Goal: Task Accomplishment & Management: Manage account settings

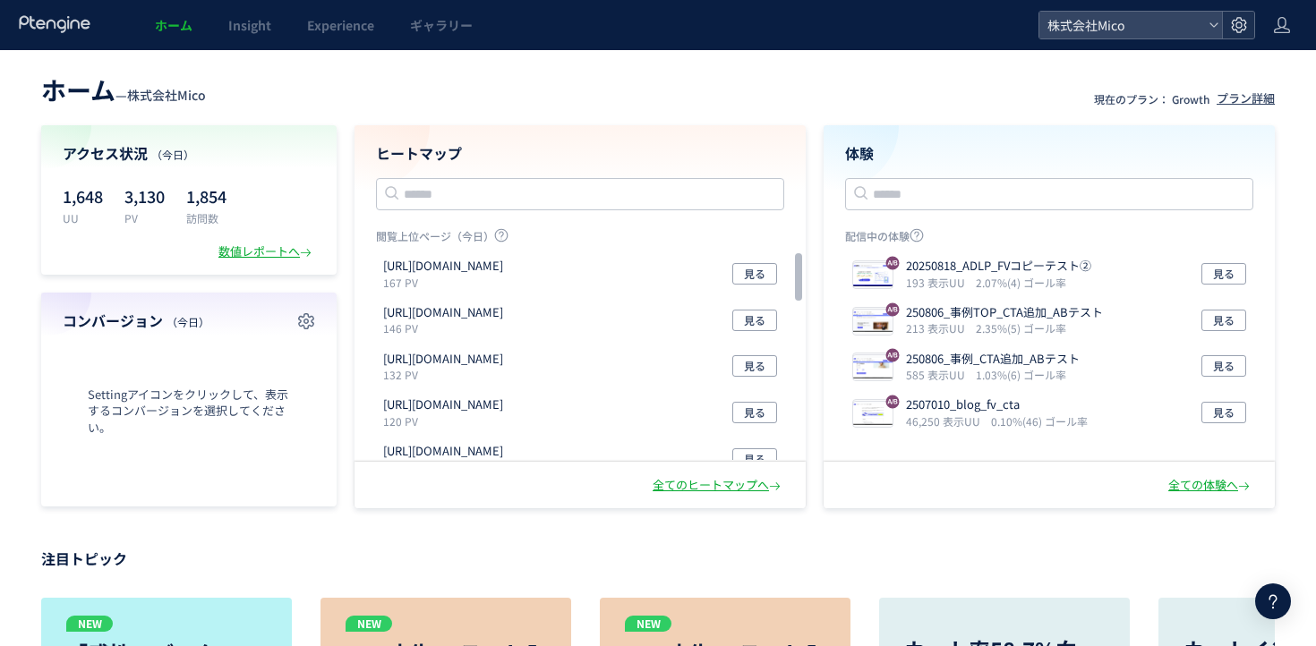
click at [1237, 26] on icon at bounding box center [1239, 25] width 18 height 18
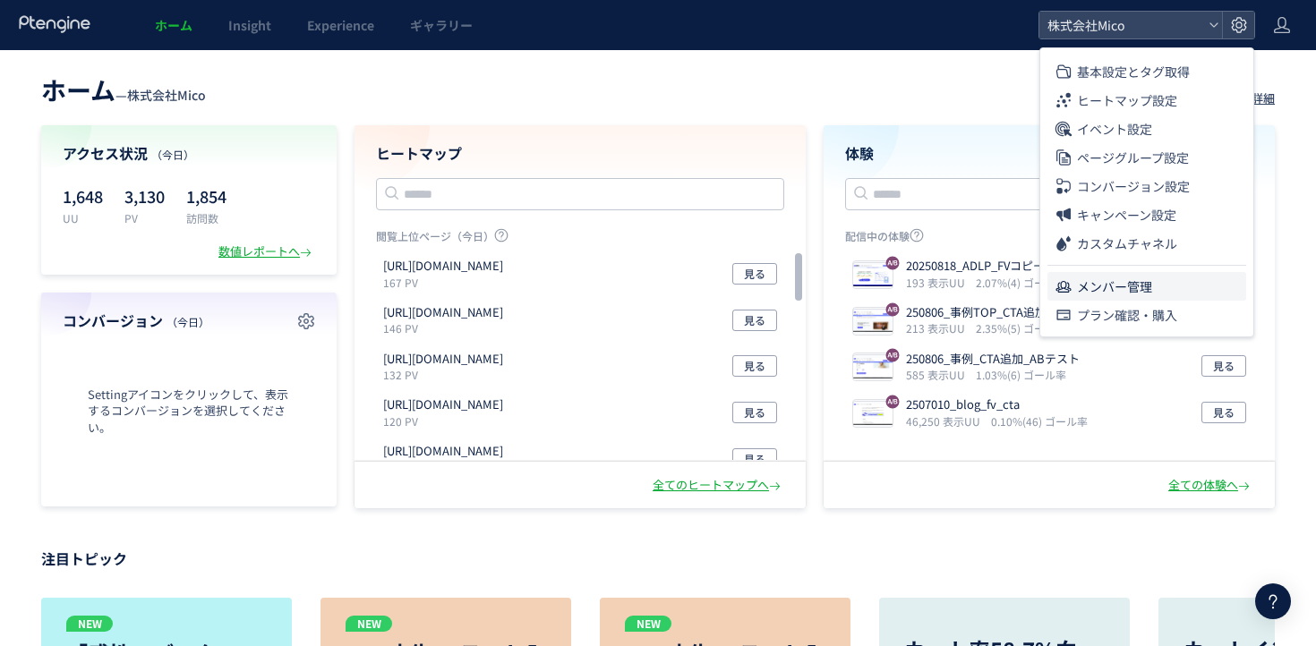
click at [1155, 299] on li "メンバー管理" at bounding box center [1146, 286] width 199 height 29
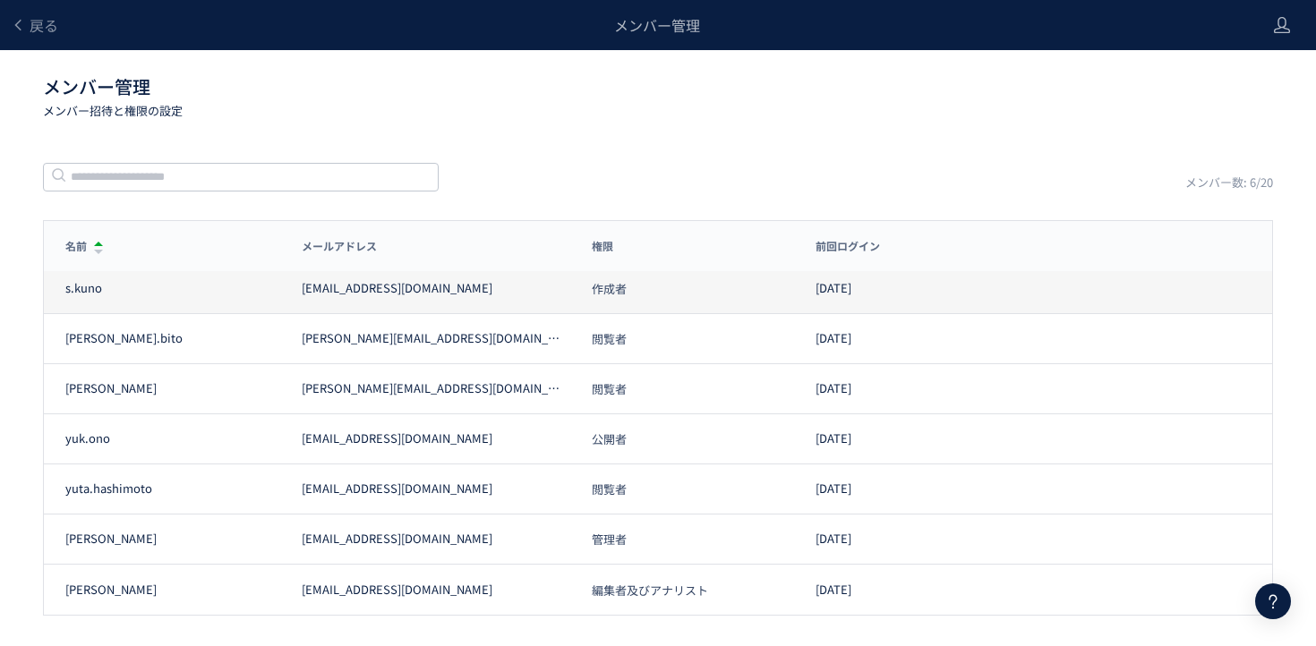
scroll to position [29, 0]
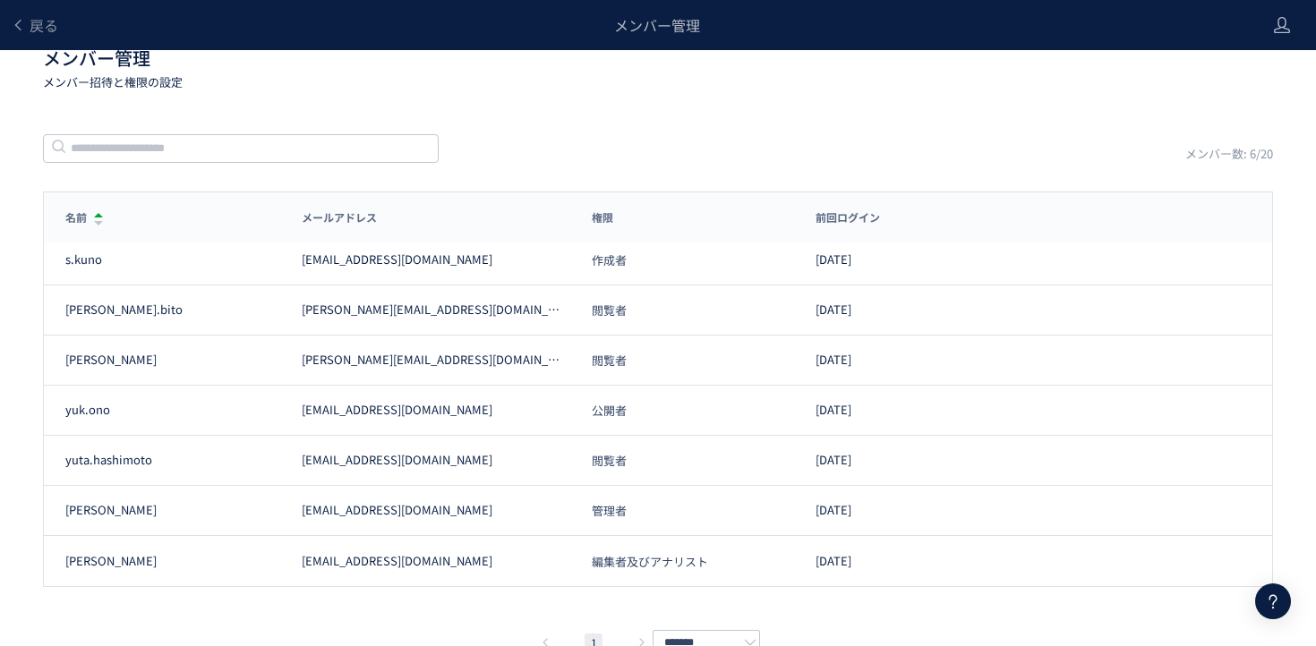
click at [543, 164] on div "戻る メンバー管理 メンバー管理 メンバー招待と権限の設定 メンバー数: 6/20 名前 メールアドレス 権限 前回ログイン 名前 メールアドレス 権限 前回…" at bounding box center [658, 330] width 1316 height 718
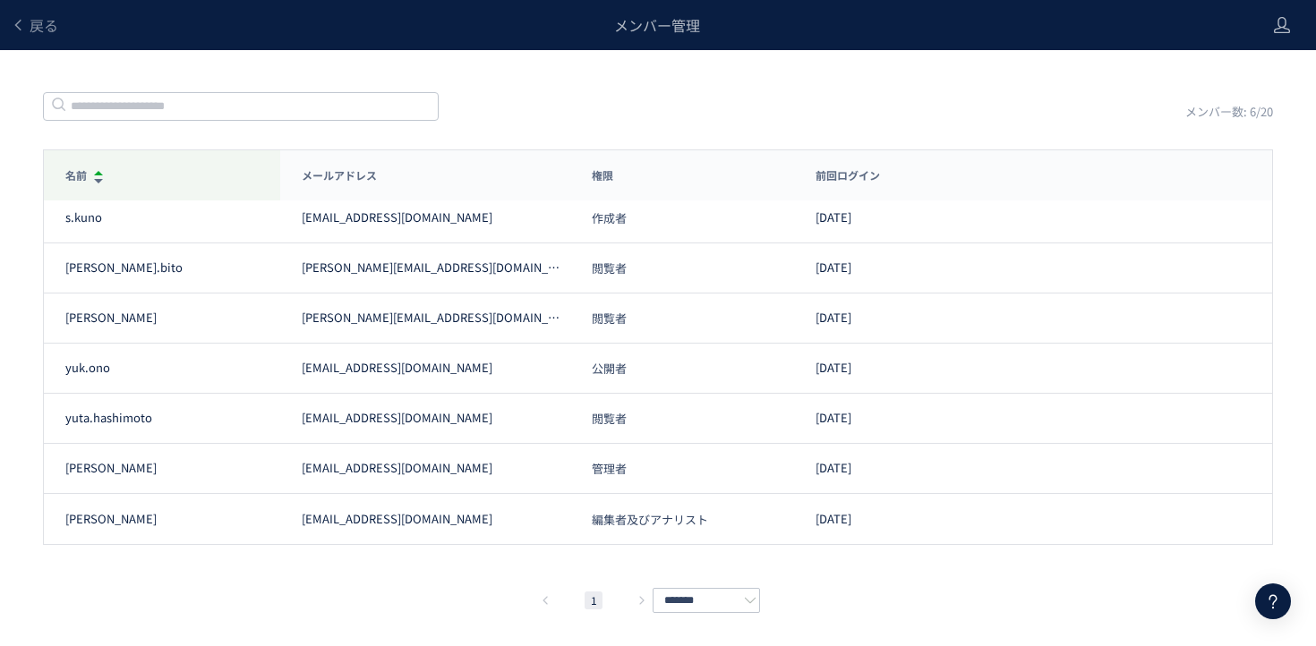
scroll to position [0, 0]
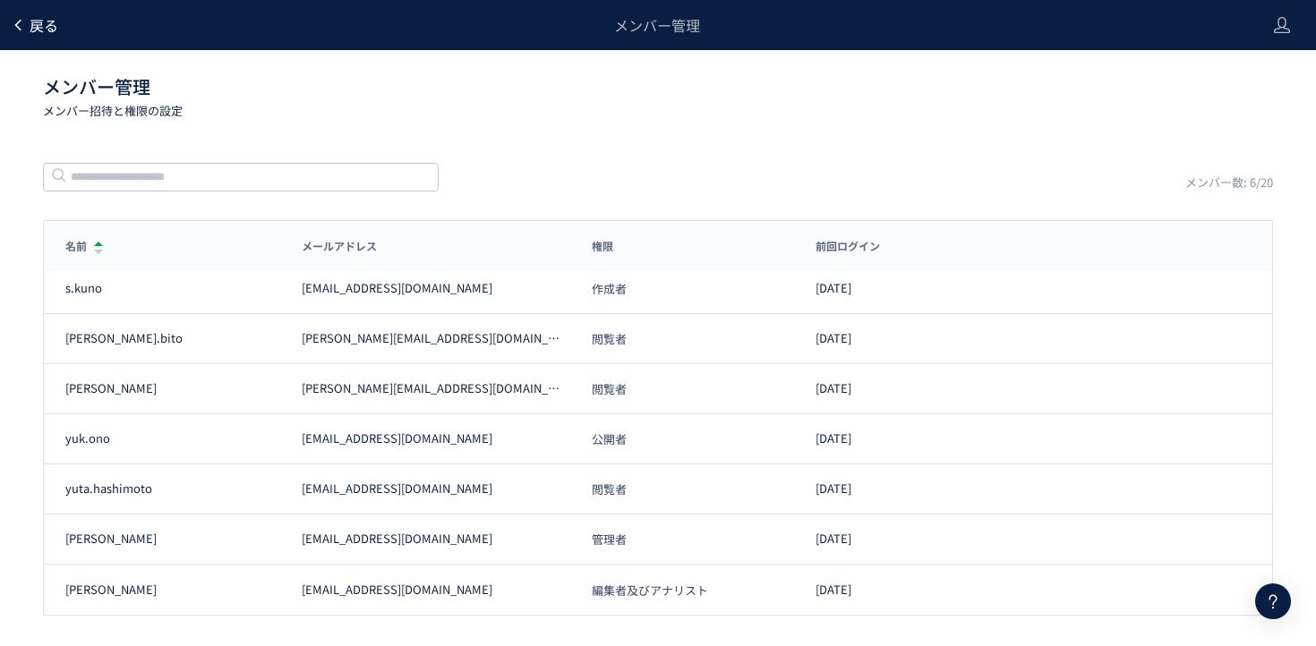
click at [43, 27] on span "戻る" at bounding box center [44, 24] width 29 height 21
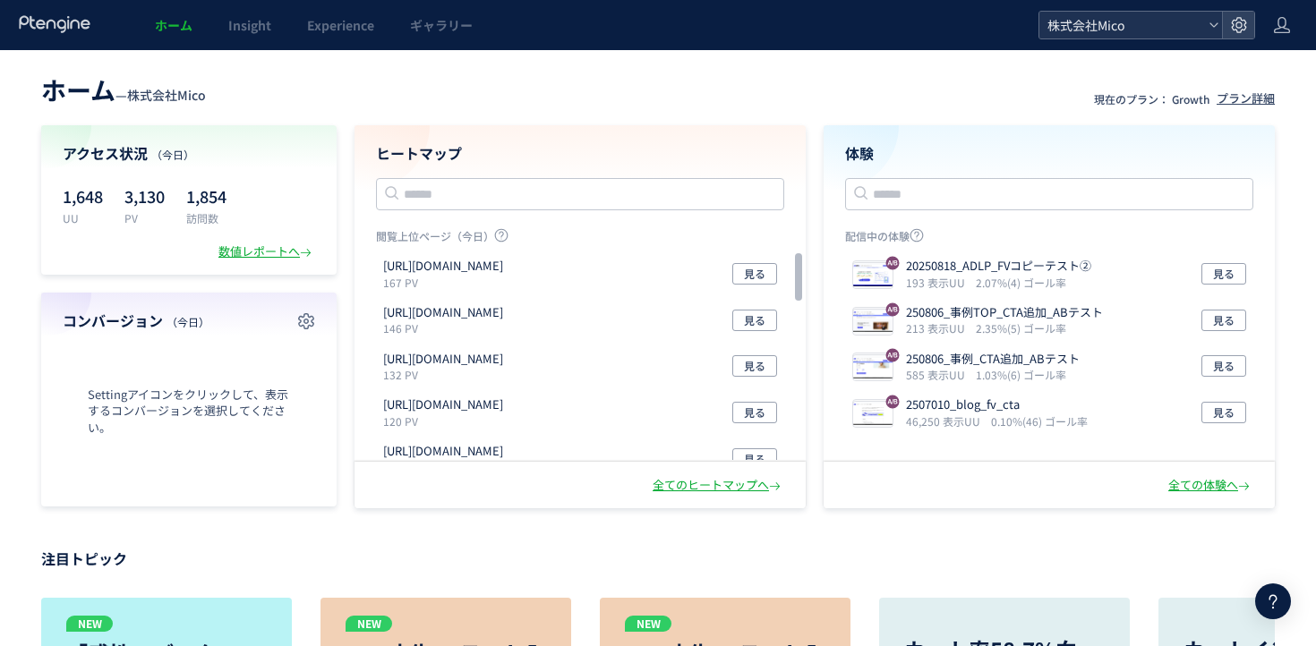
click at [1150, 31] on span "株式会社Mico" at bounding box center [1121, 25] width 159 height 27
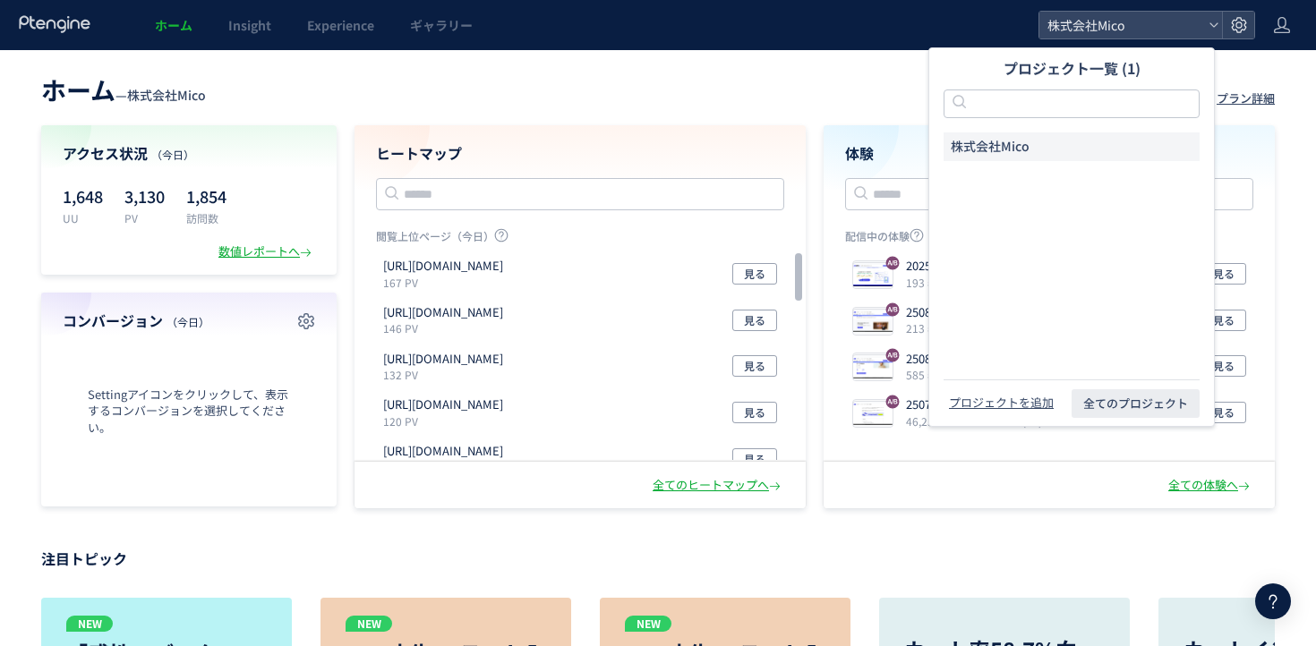
click at [856, 96] on header "ホーム — 株式会社Mico 現在のプラン： Growth プラン詳細" at bounding box center [657, 87] width 1233 height 39
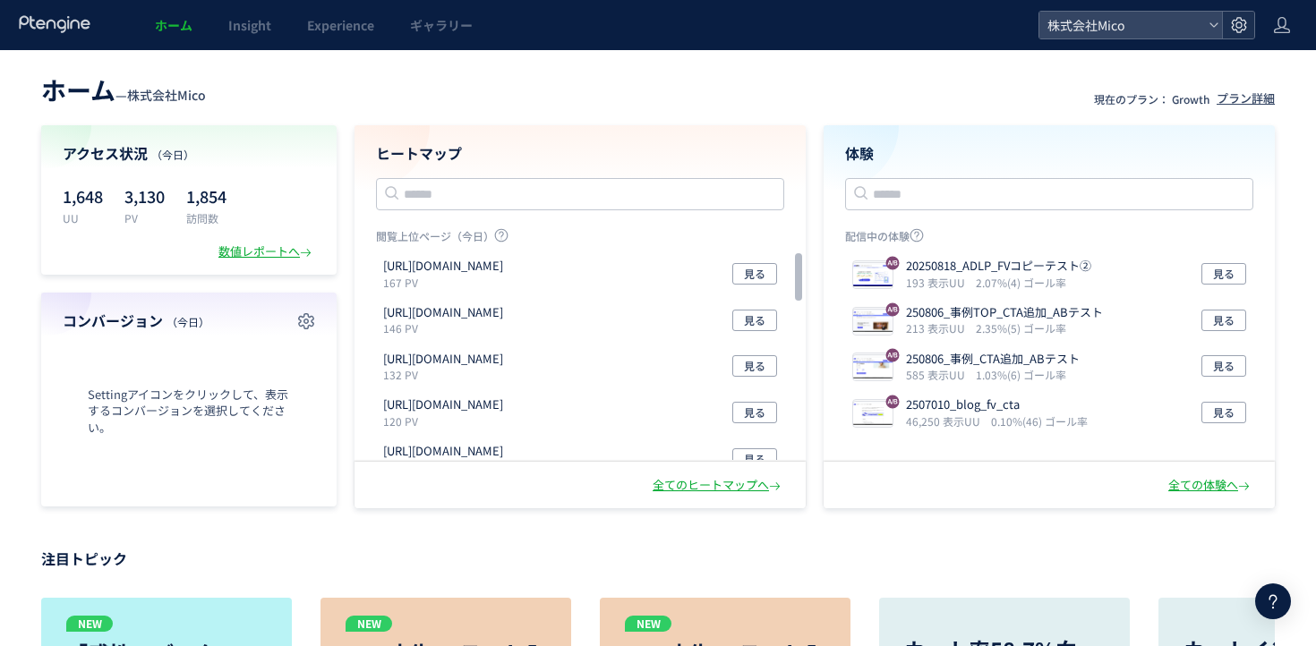
click at [1244, 26] on use at bounding box center [1238, 24] width 15 height 15
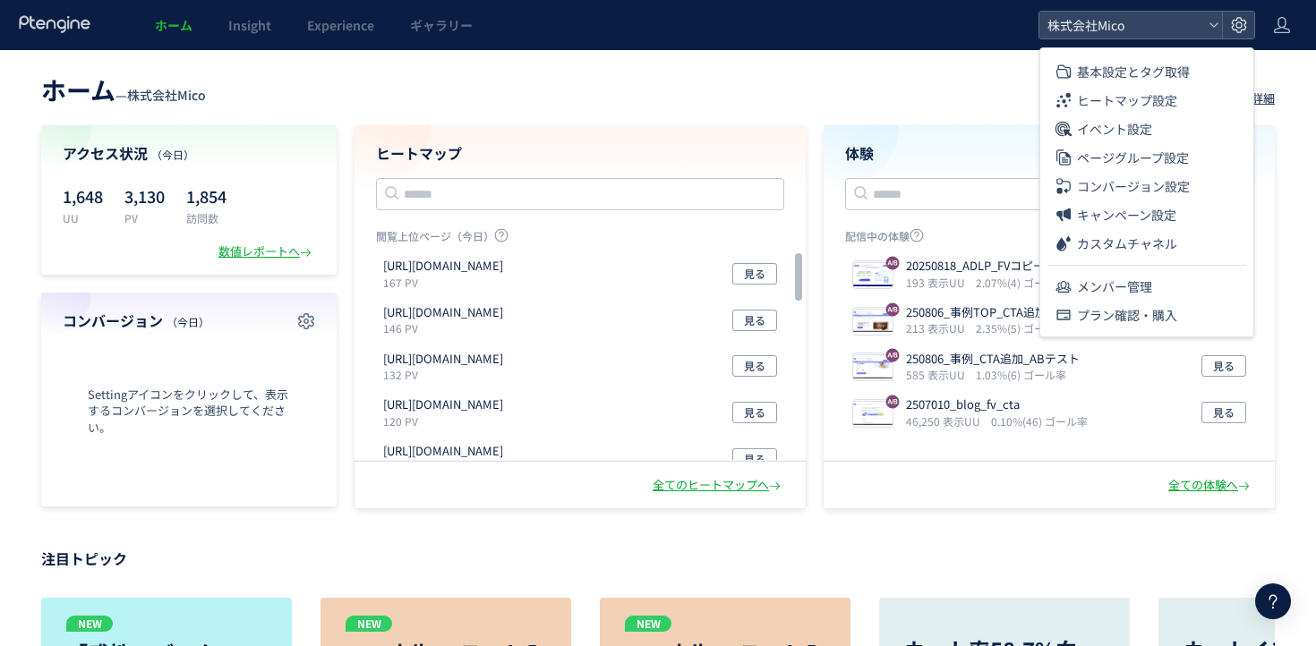
click at [860, 89] on header "ホーム — 株式会社Mico 現在のプラン： Growth プラン詳細" at bounding box center [657, 87] width 1233 height 39
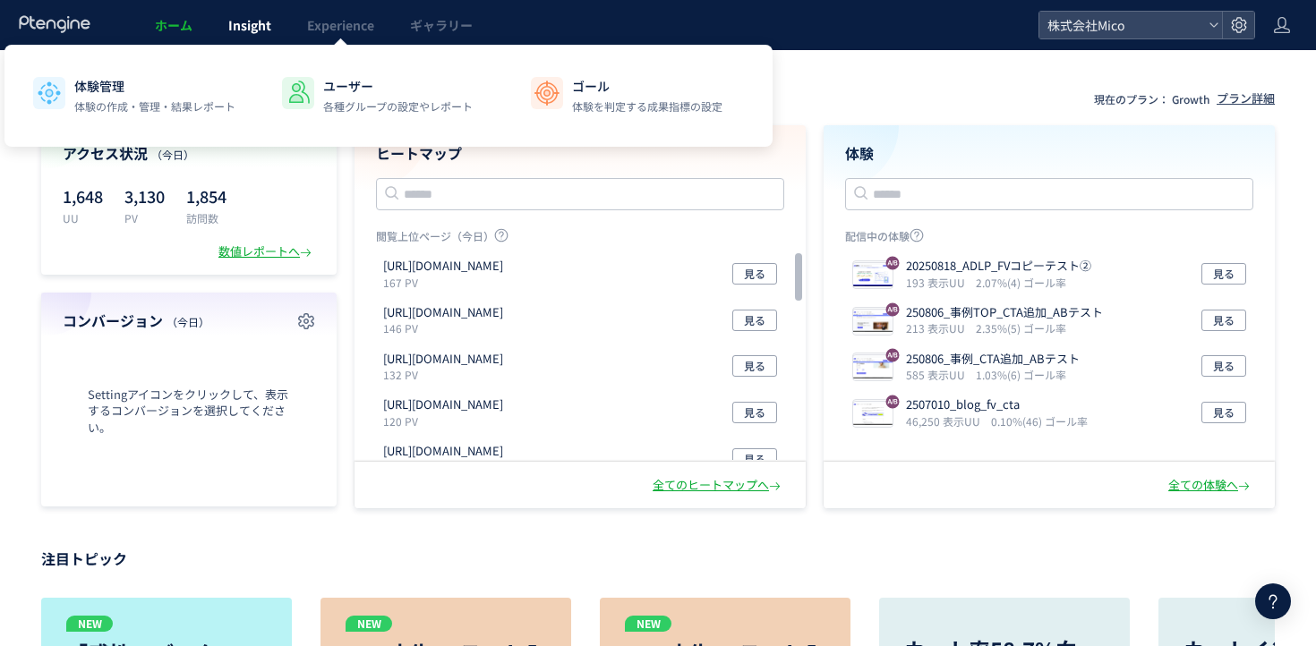
click at [260, 39] on link "Insight" at bounding box center [249, 25] width 79 height 50
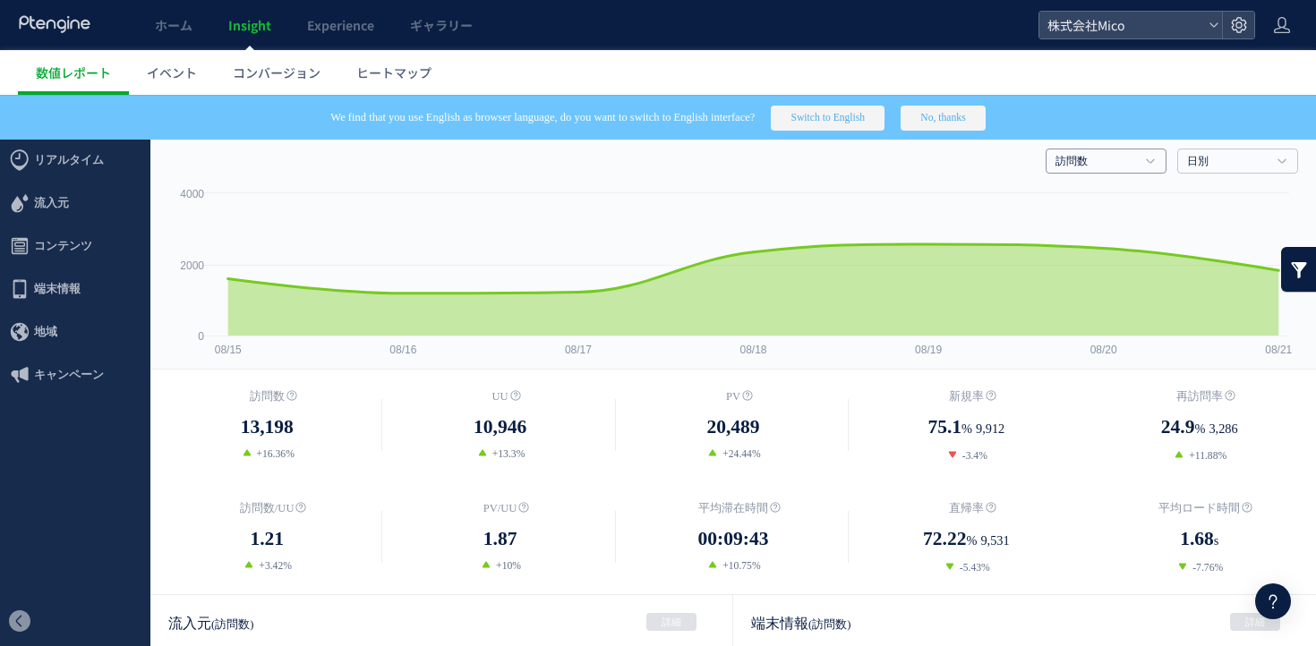
click at [1145, 167] on h4 "訪問数" at bounding box center [1105, 161] width 121 height 25
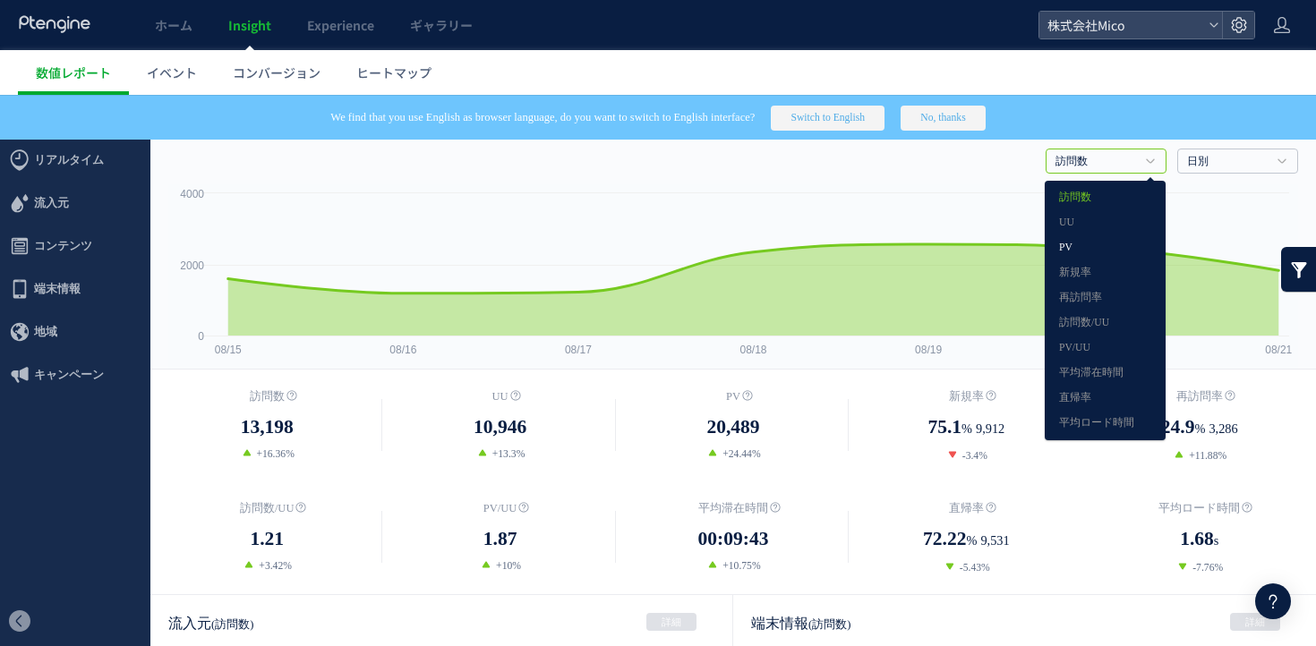
click at [1115, 256] on link "PV" at bounding box center [1105, 247] width 92 height 23
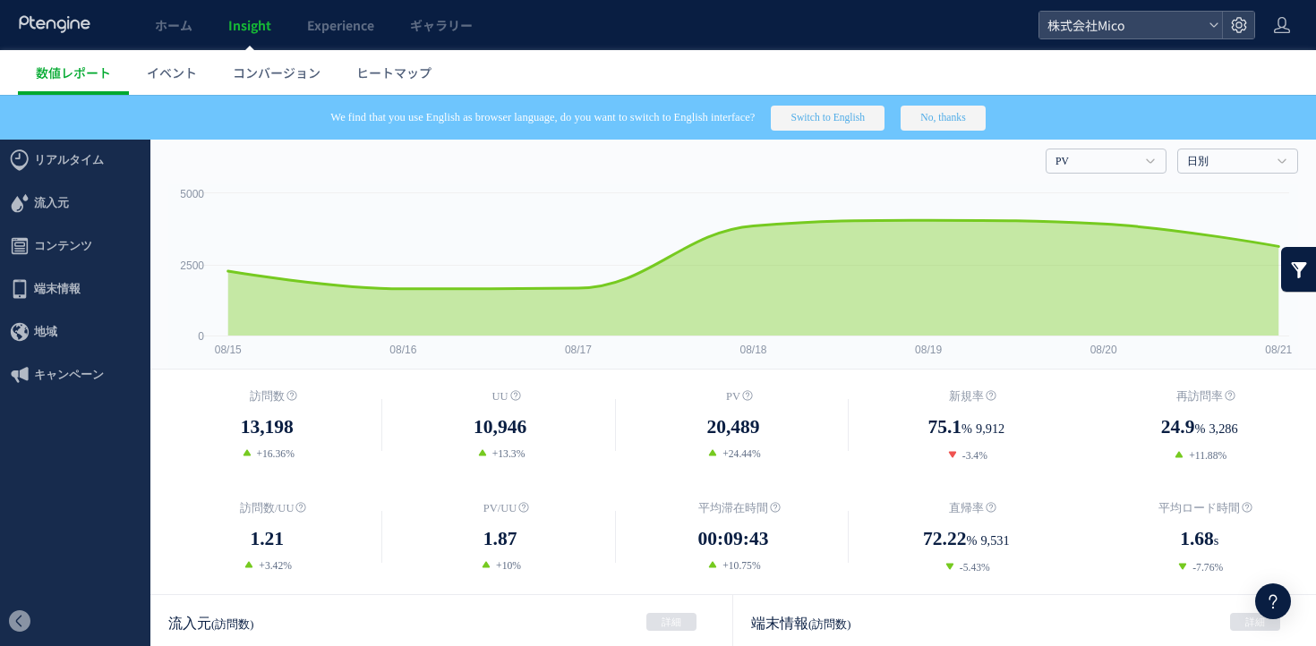
click at [976, 109] on button "No, thanks" at bounding box center [942, 118] width 84 height 25
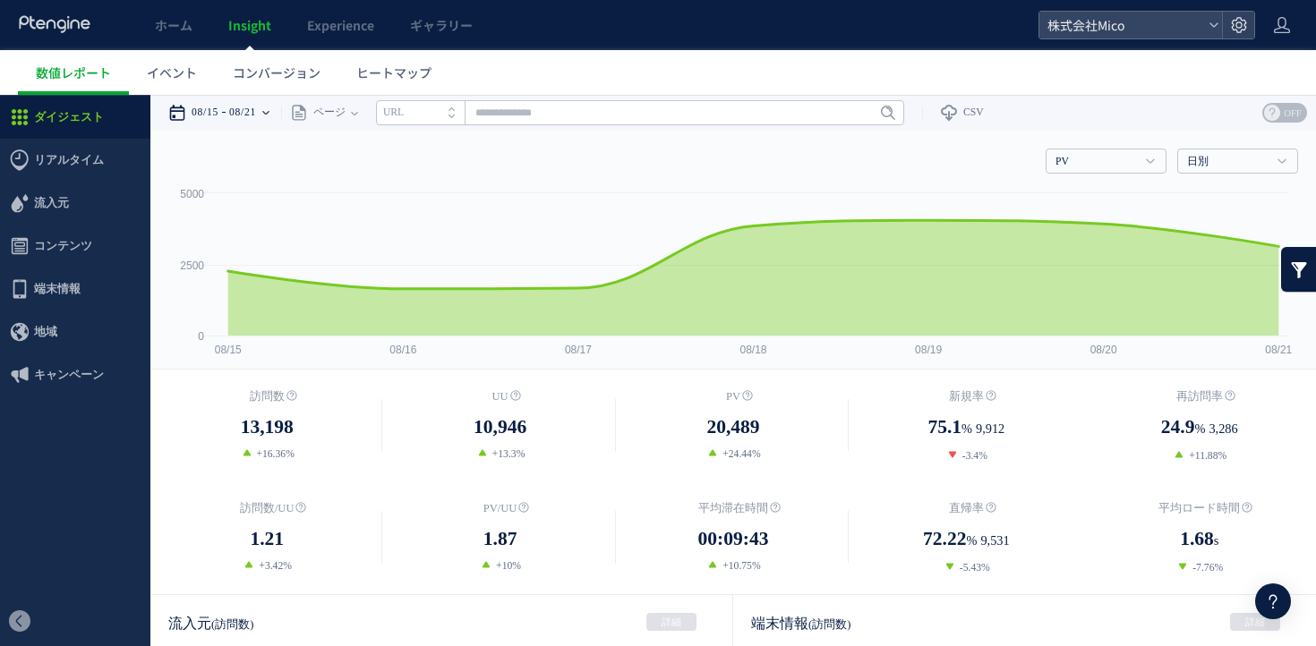
click at [240, 112] on time "08/21" at bounding box center [242, 113] width 27 height 36
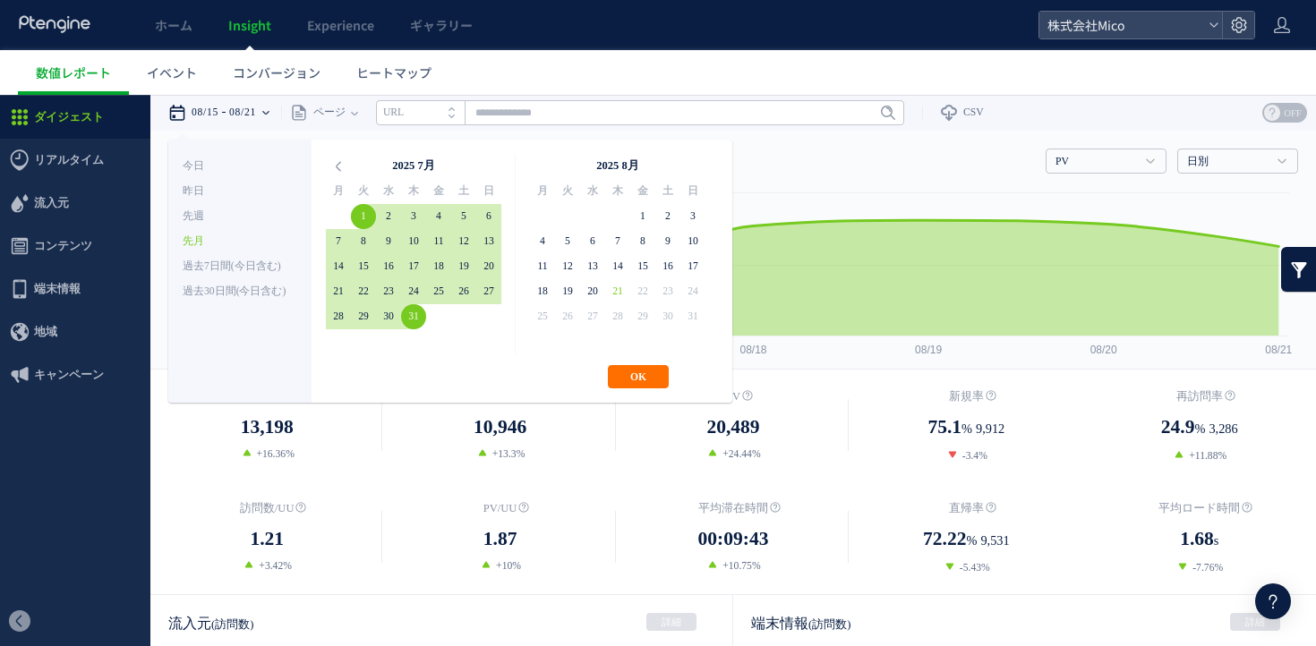
click at [626, 360] on div "**********" at bounding box center [450, 271] width 564 height 263
click at [626, 367] on button "OK" at bounding box center [638, 376] width 61 height 23
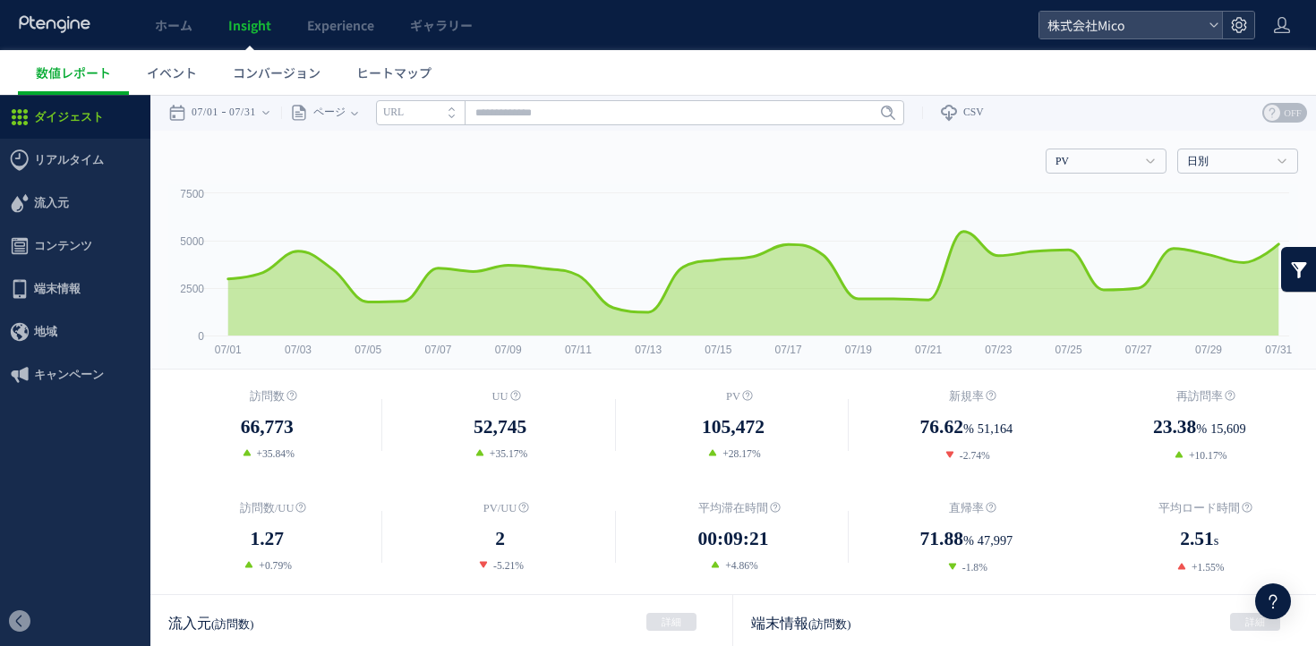
click at [1242, 25] on icon at bounding box center [1239, 25] width 18 height 18
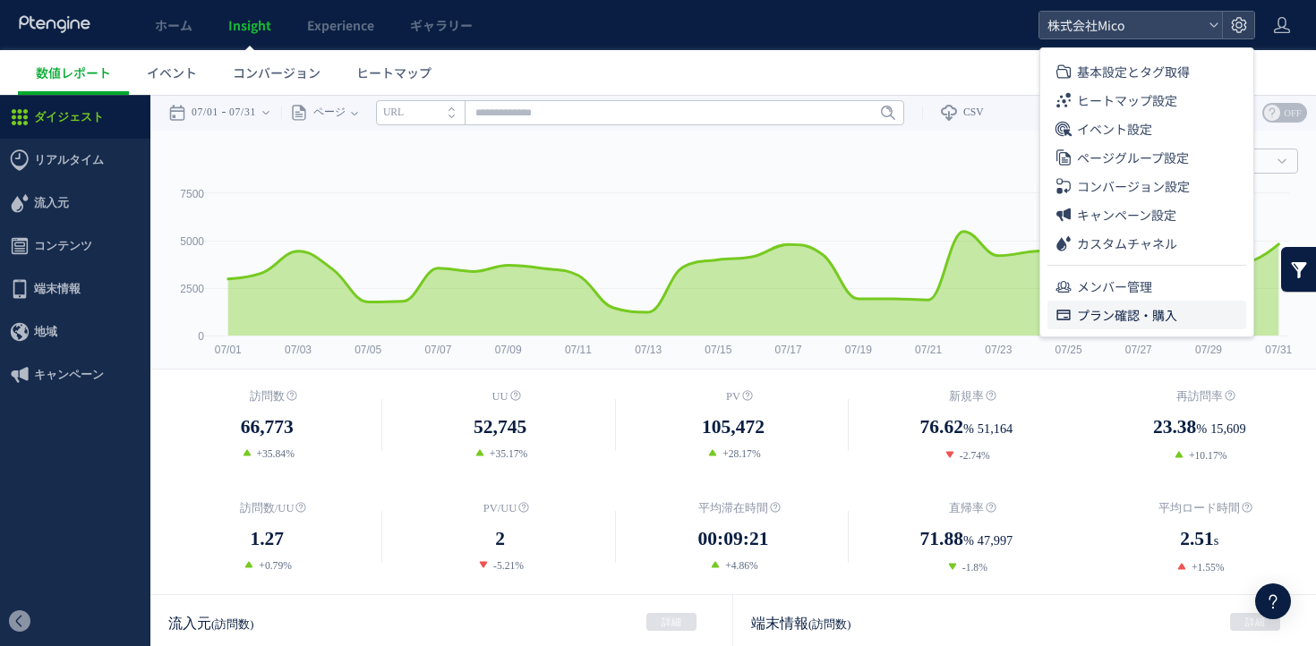
click at [1168, 319] on span "プラン確認・購入" at bounding box center [1127, 315] width 100 height 29
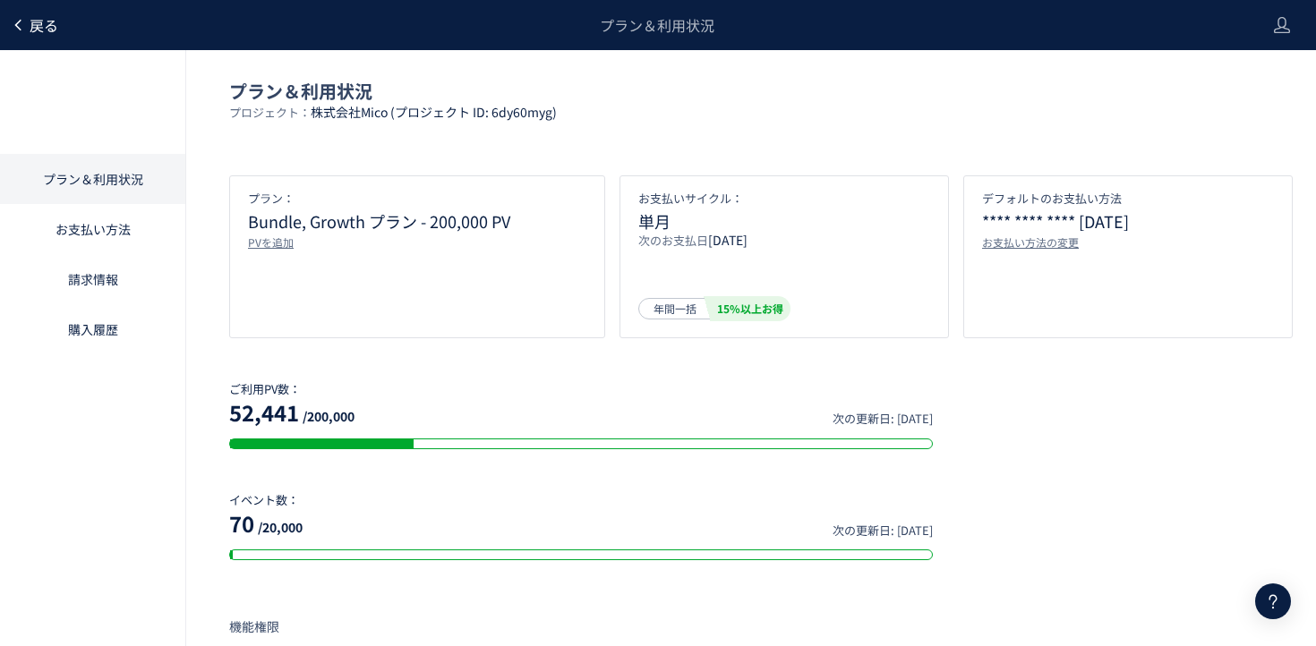
click at [34, 32] on span "戻る" at bounding box center [44, 24] width 29 height 21
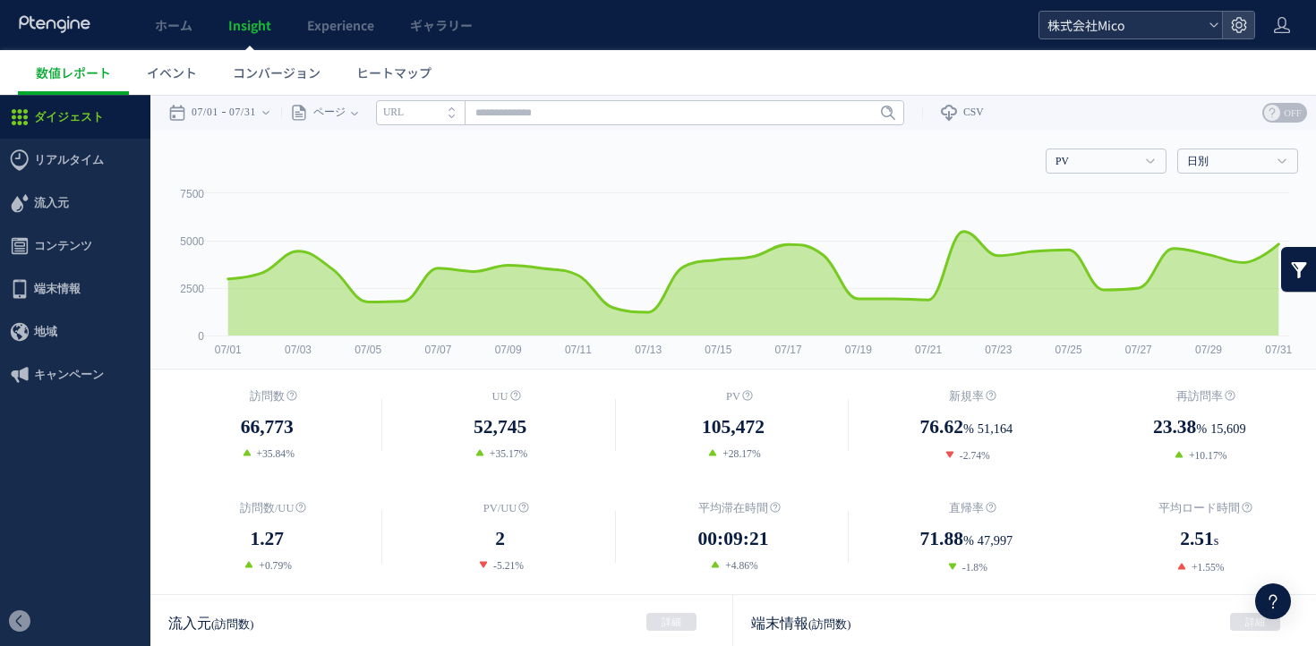
click at [1089, 24] on span "株式会社Mico" at bounding box center [1121, 25] width 159 height 27
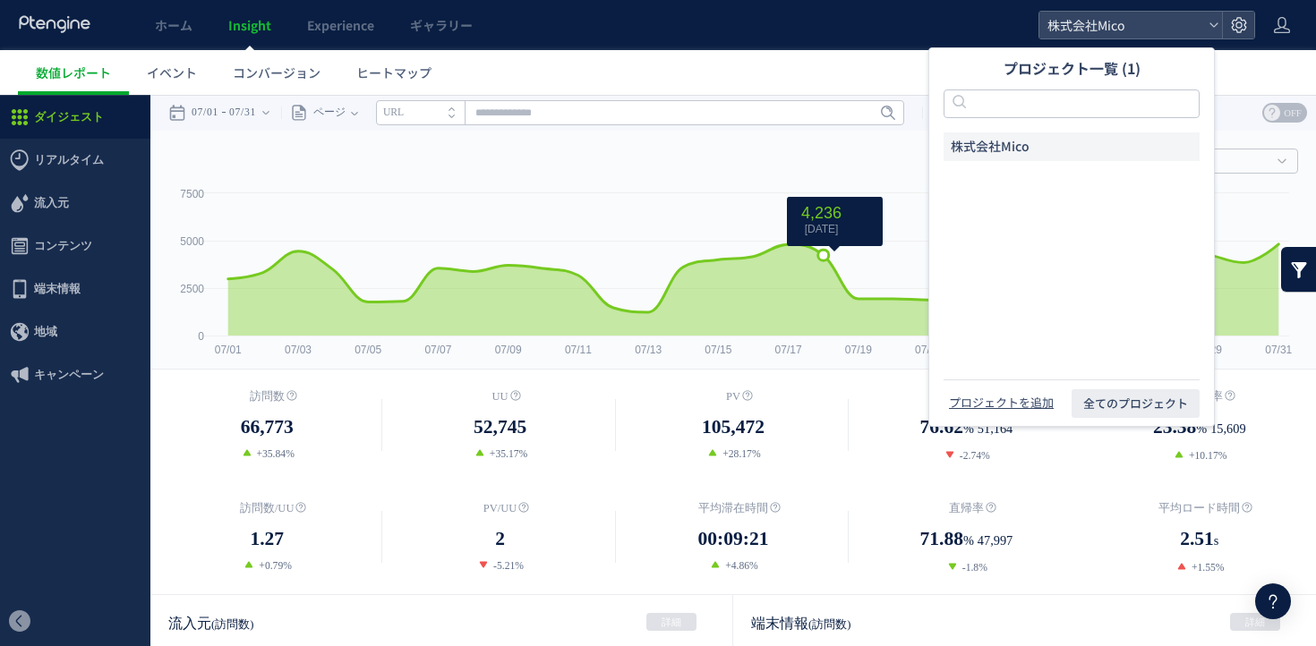
click at [825, 200] on icon "Created with Highcharts 4.1.7 07/01 07/03 07/05 07/07 07/09 07/11 07/13 07/15 0…" at bounding box center [732, 276] width 1129 height 184
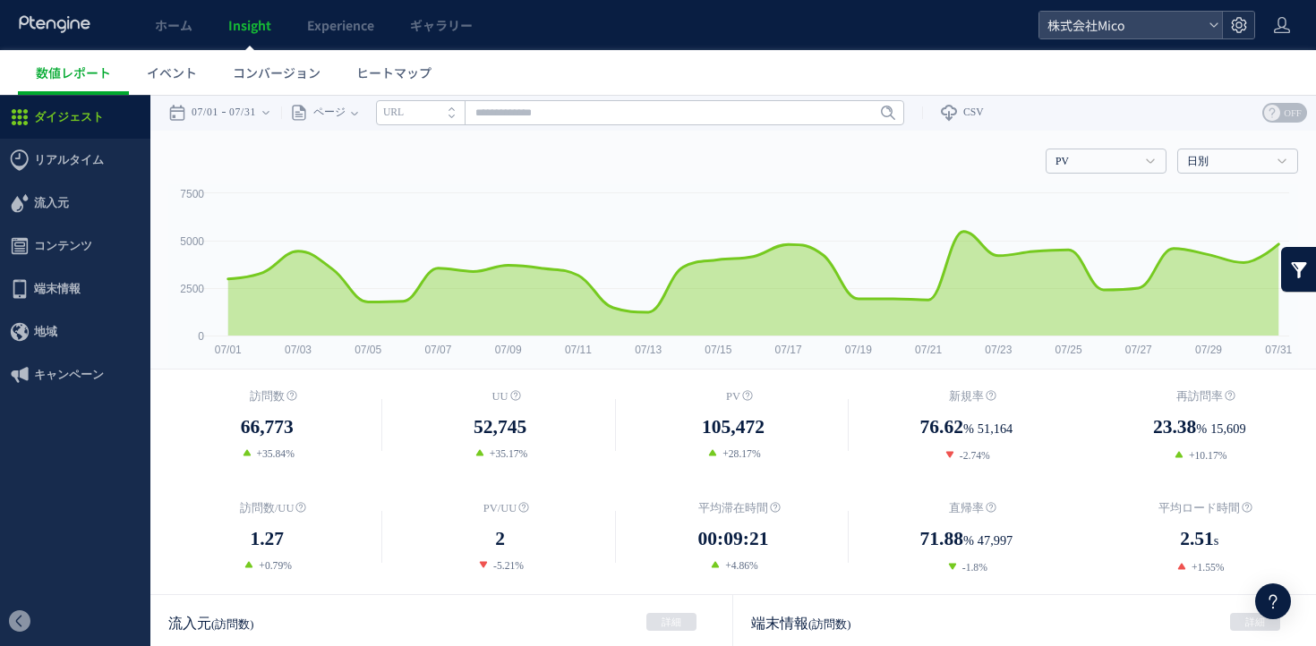
click at [1239, 19] on icon at bounding box center [1239, 25] width 18 height 18
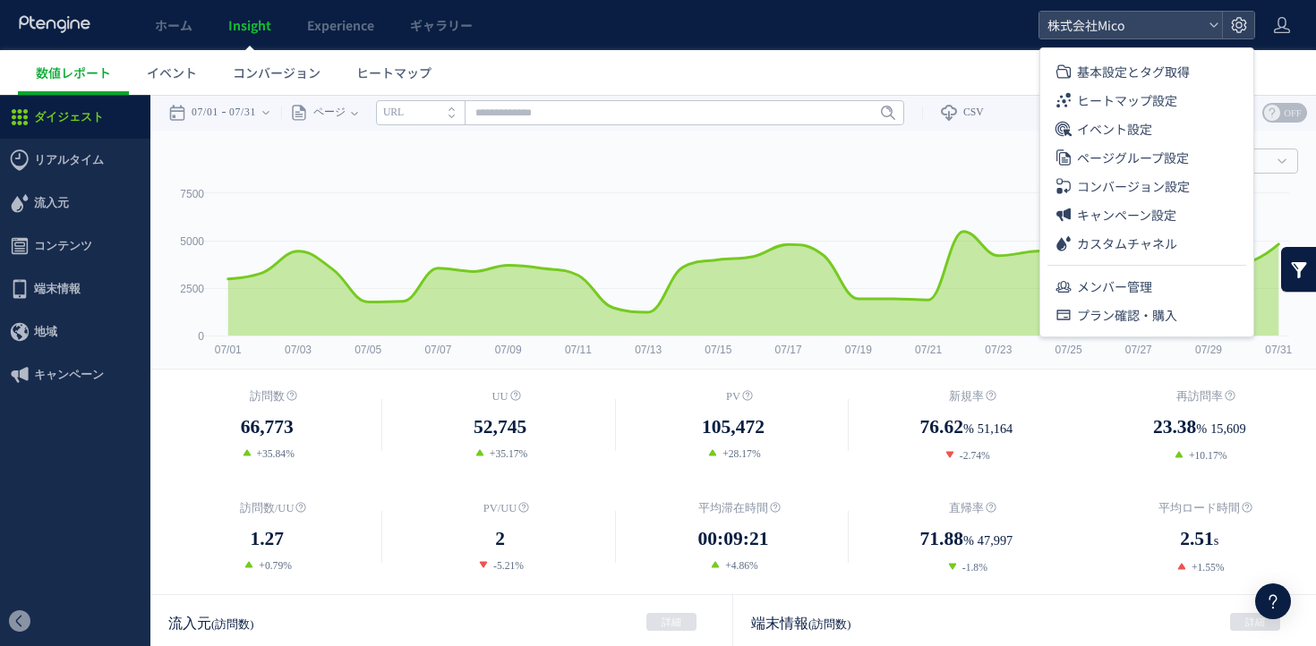
click at [765, 147] on div "PV 訪問数 [GEOGRAPHIC_DATA] PV 新規率 再訪問率 訪問数/UU PV/UU 平均滞在時間 直帰率 平均ロード時間 日別" at bounding box center [732, 158] width 1129 height 54
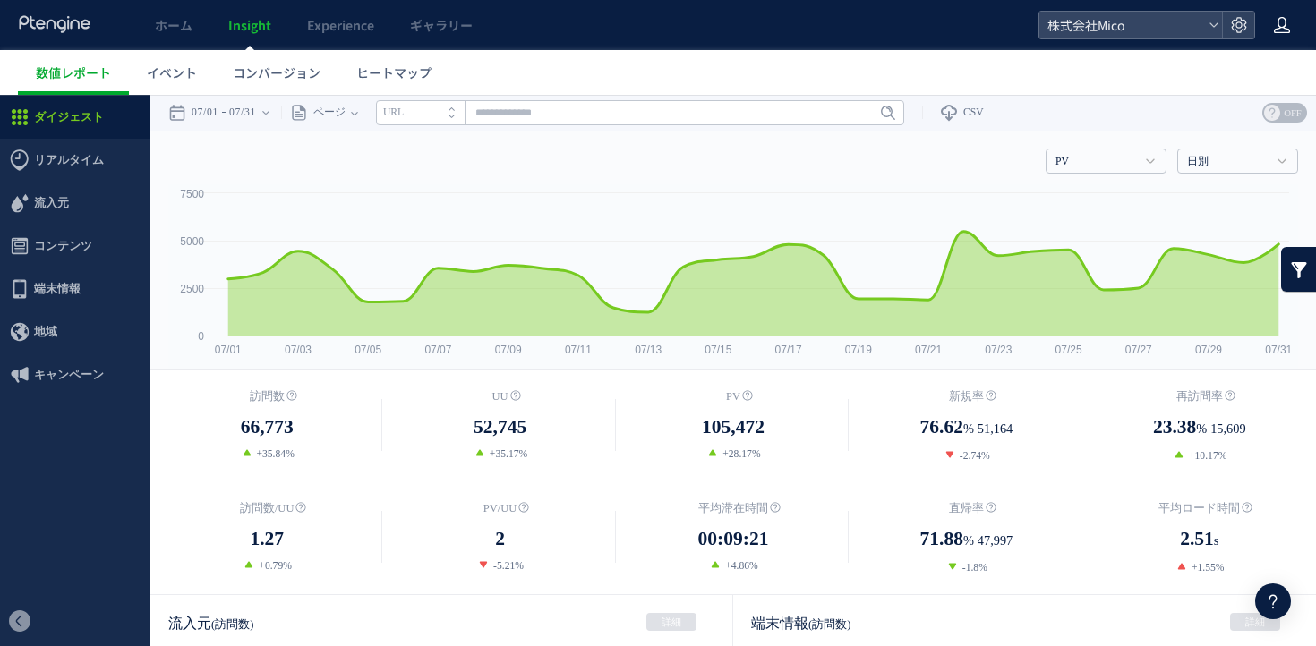
click at [1275, 14] on div at bounding box center [1282, 25] width 18 height 50
click at [1231, 102] on span "ログアウト" at bounding box center [1223, 99] width 63 height 18
